Goal: Task Accomplishment & Management: Manage account settings

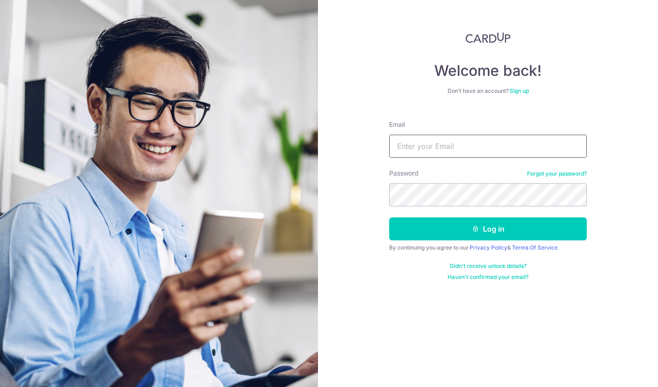
type input "[EMAIL_ADDRESS][DOMAIN_NAME]"
click at [427, 232] on button "Log in" at bounding box center [488, 228] width 198 height 23
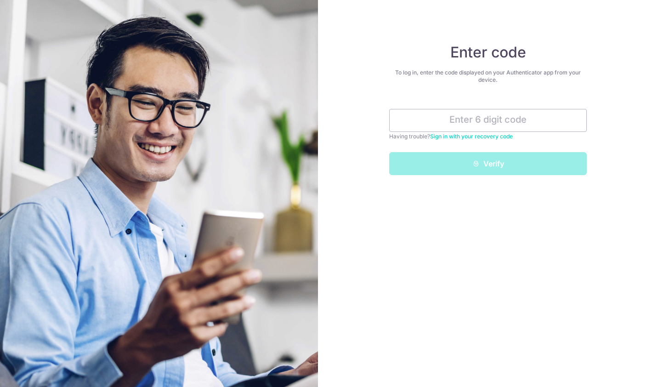
click at [473, 113] on input "text" at bounding box center [488, 120] width 198 height 23
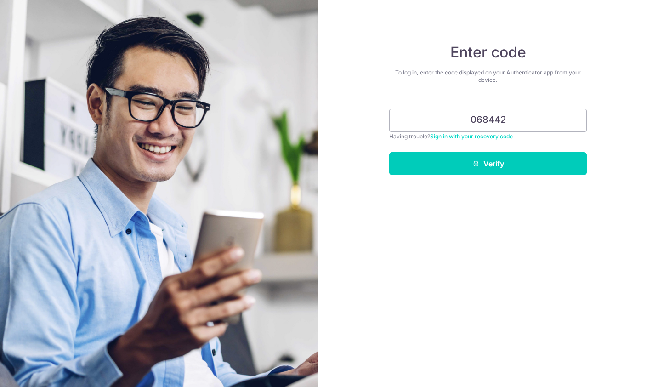
type input "068442"
click at [465, 164] on button "Verify" at bounding box center [488, 163] width 198 height 23
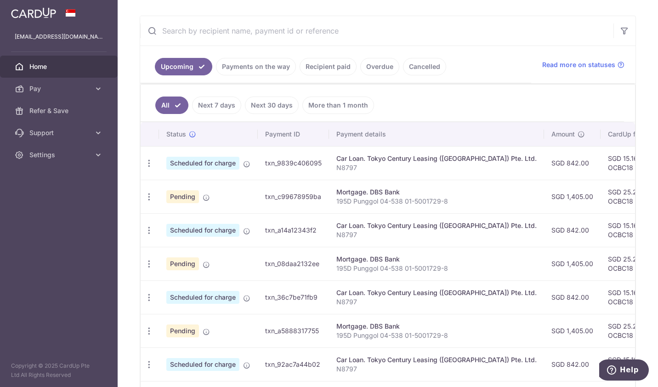
scroll to position [184, 0]
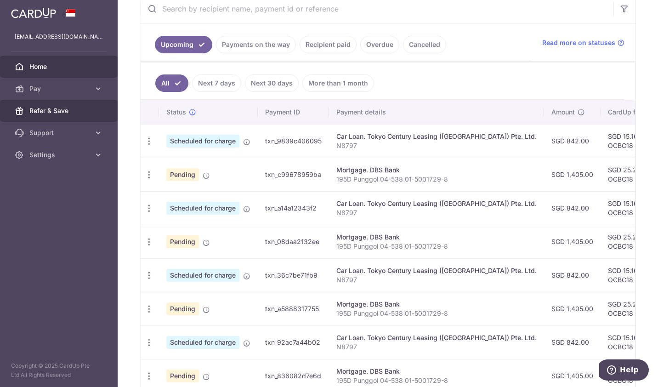
click at [57, 109] on span "Refer & Save" at bounding box center [59, 110] width 61 height 9
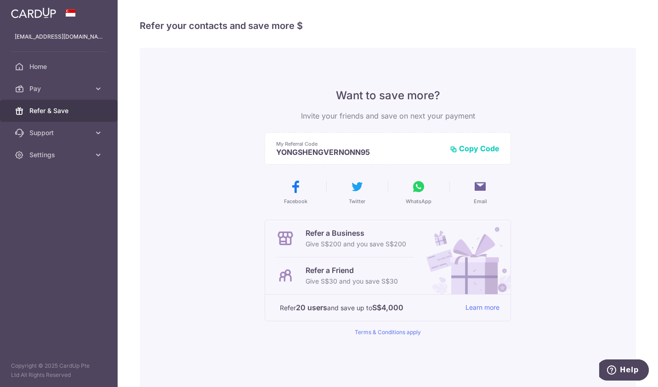
click at [481, 150] on button "Copy Code" at bounding box center [475, 148] width 50 height 9
click at [413, 189] on icon at bounding box center [418, 186] width 15 height 15
click at [548, 129] on div "Want to save more? Invite your friends and save on next your payment My Referra…" at bounding box center [388, 233] width 496 height 371
click at [471, 307] on link "Learn more" at bounding box center [482, 307] width 34 height 11
click at [488, 145] on button "Copied" at bounding box center [481, 148] width 35 height 9
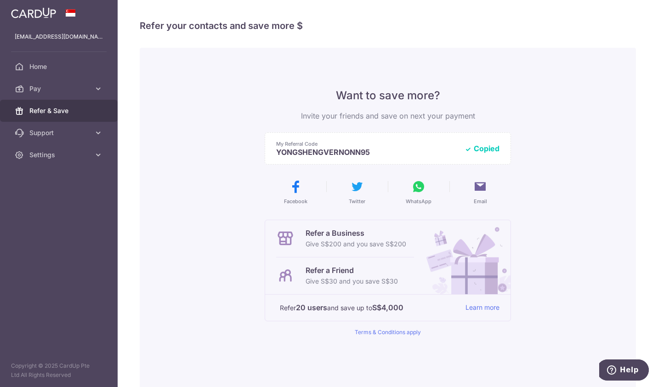
click at [98, 133] on icon at bounding box center [98, 132] width 9 height 9
click at [92, 89] on link "Pay" at bounding box center [59, 89] width 118 height 22
click at [37, 107] on span "Payments" at bounding box center [59, 110] width 61 height 9
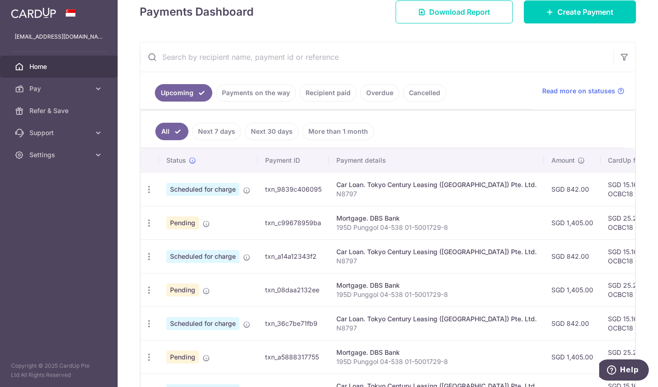
scroll to position [138, 0]
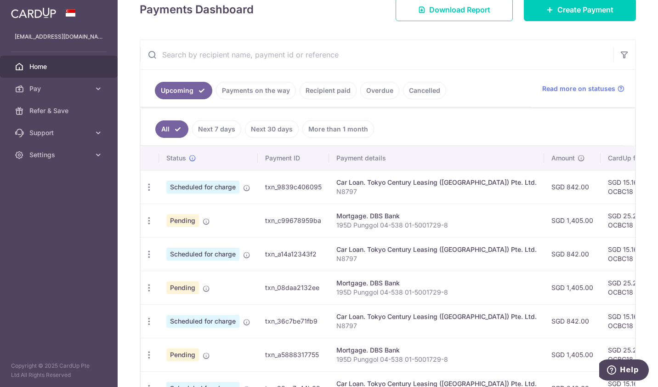
click at [246, 94] on link "Payments on the way" at bounding box center [256, 90] width 80 height 17
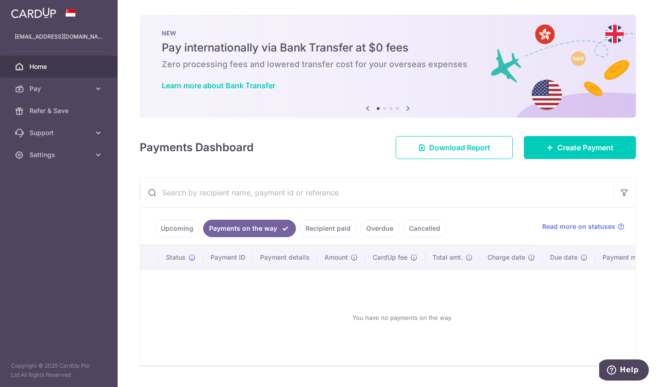
click at [335, 225] on link "Recipient paid" at bounding box center [327, 228] width 57 height 17
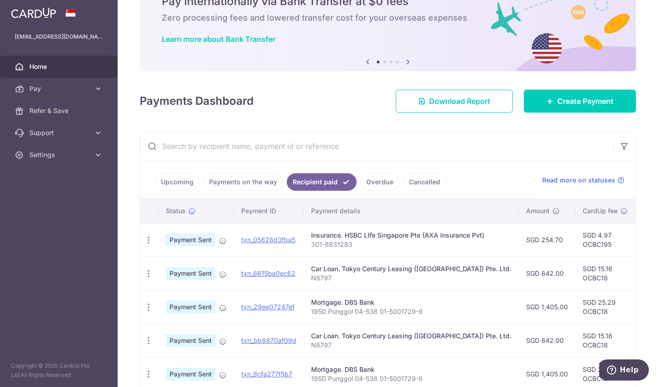
scroll to position [92, 0]
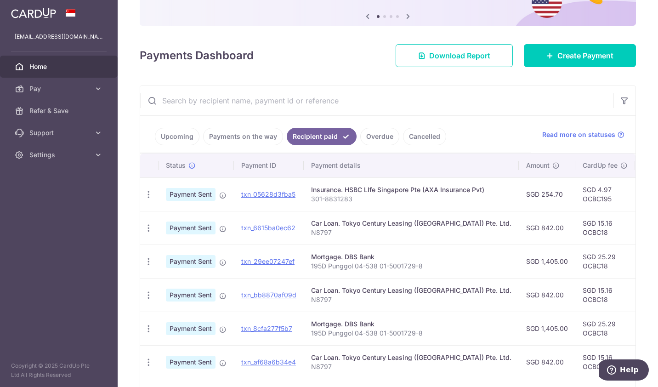
click at [169, 129] on link "Upcoming" at bounding box center [177, 136] width 45 height 17
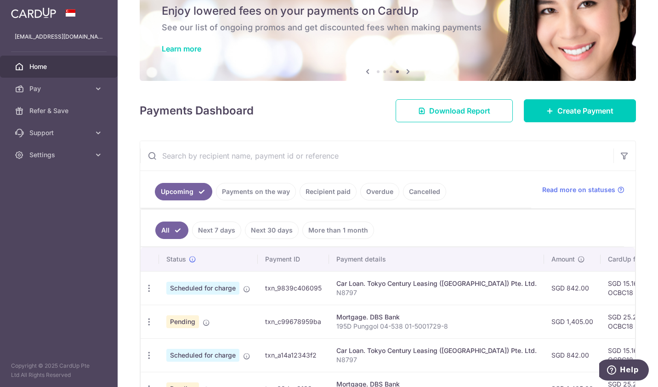
scroll to position [0, 0]
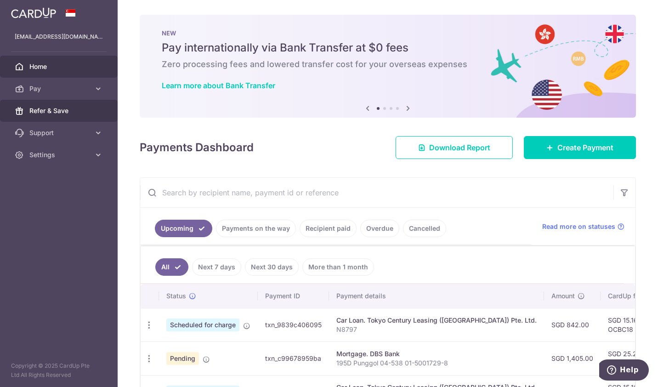
click at [46, 101] on link "Refer & Save" at bounding box center [59, 111] width 118 height 22
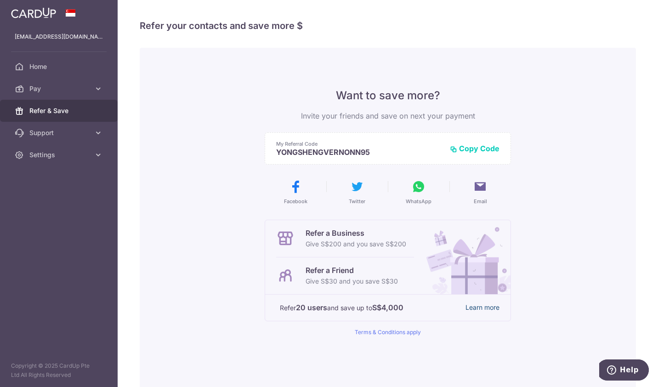
click at [486, 305] on link "Learn more" at bounding box center [482, 307] width 34 height 11
